Goal: Task Accomplishment & Management: Manage account settings

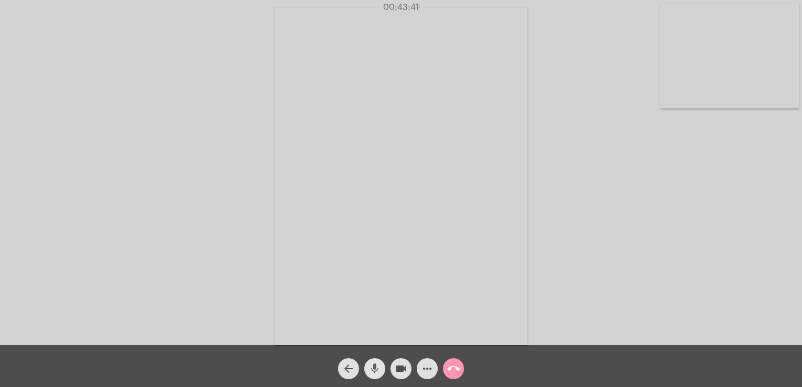
click at [380, 369] on mat-icon "mic" at bounding box center [374, 368] width 13 height 13
click at [380, 369] on mat-icon "mic_off" at bounding box center [374, 368] width 13 height 13
click at [380, 369] on mat-icon "mic" at bounding box center [374, 368] width 13 height 13
click at [380, 369] on mat-icon "mic_off" at bounding box center [374, 368] width 13 height 13
click at [449, 370] on mat-icon "call_end" at bounding box center [453, 368] width 13 height 13
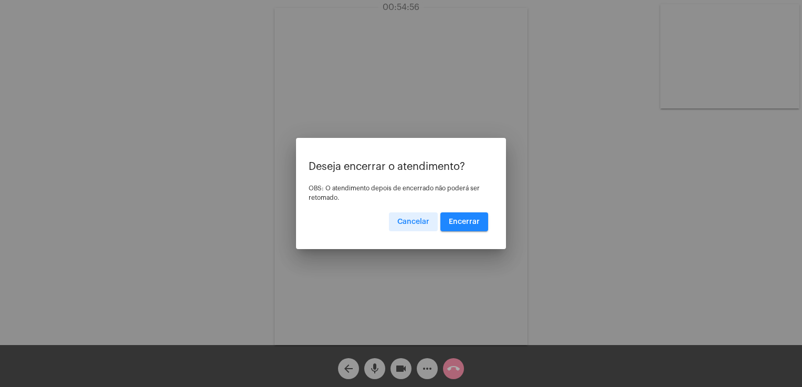
click at [452, 215] on button "Encerrar" at bounding box center [464, 221] width 48 height 19
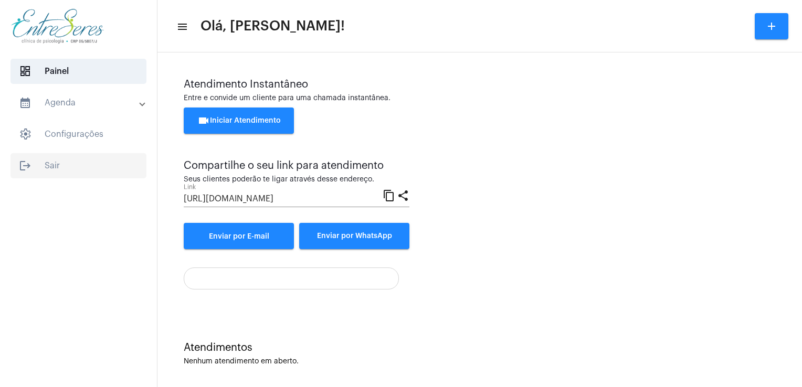
click at [52, 172] on span "logout Sair" at bounding box center [78, 165] width 136 height 25
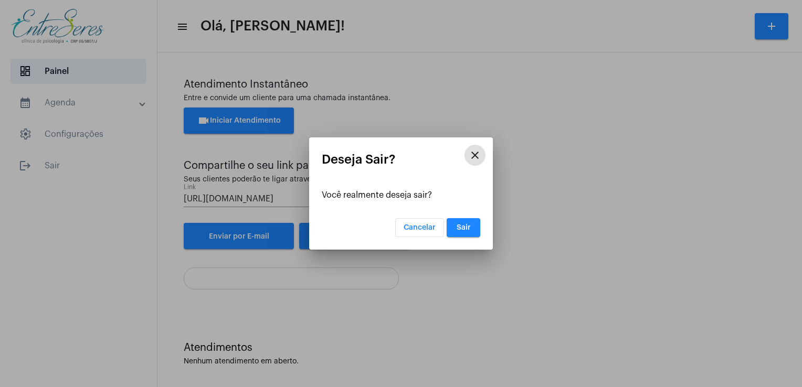
click at [467, 226] on span "Sair" at bounding box center [463, 227] width 14 height 7
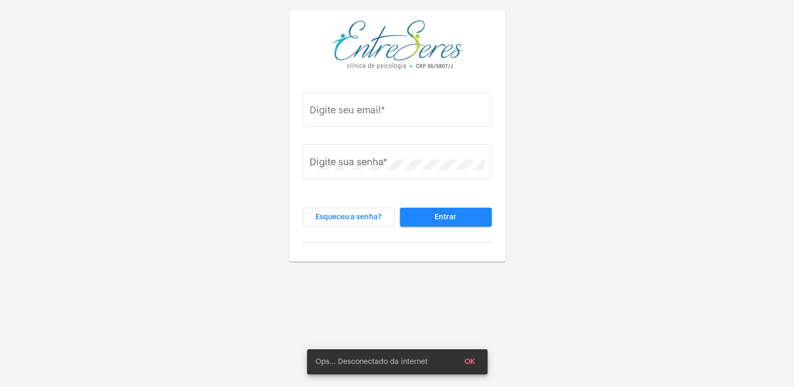
type input "[PERSON_NAME][EMAIL_ADDRESS][DOMAIN_NAME]"
